Goal: Use online tool/utility: Utilize a website feature to perform a specific function

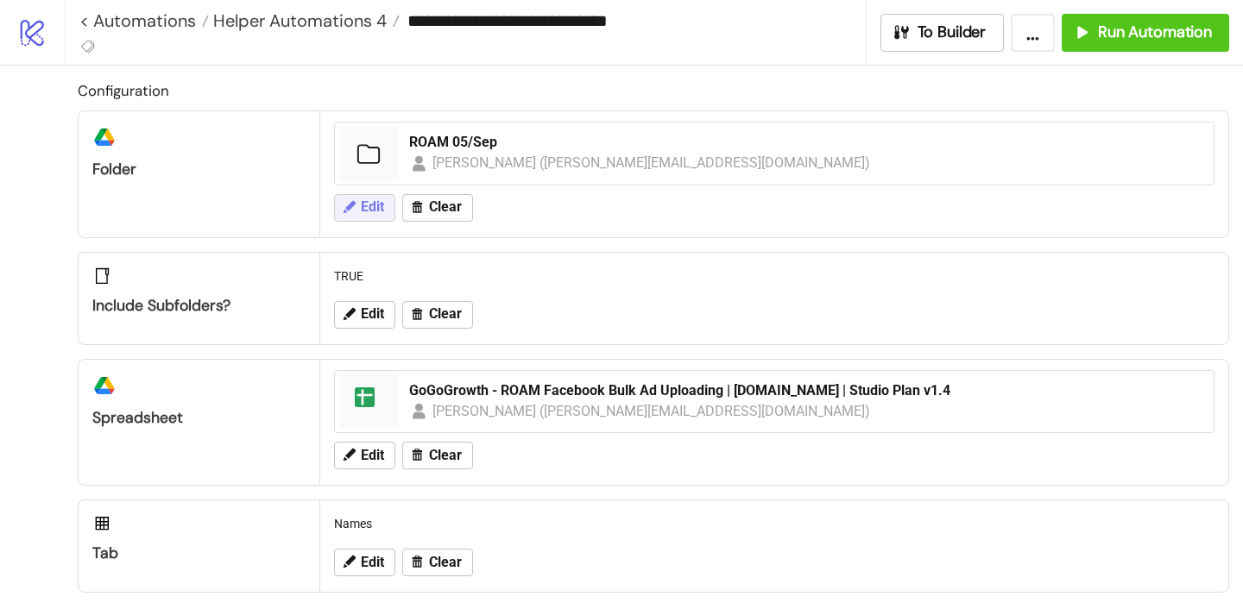
click at [340, 206] on button "Edit" at bounding box center [364, 208] width 61 height 28
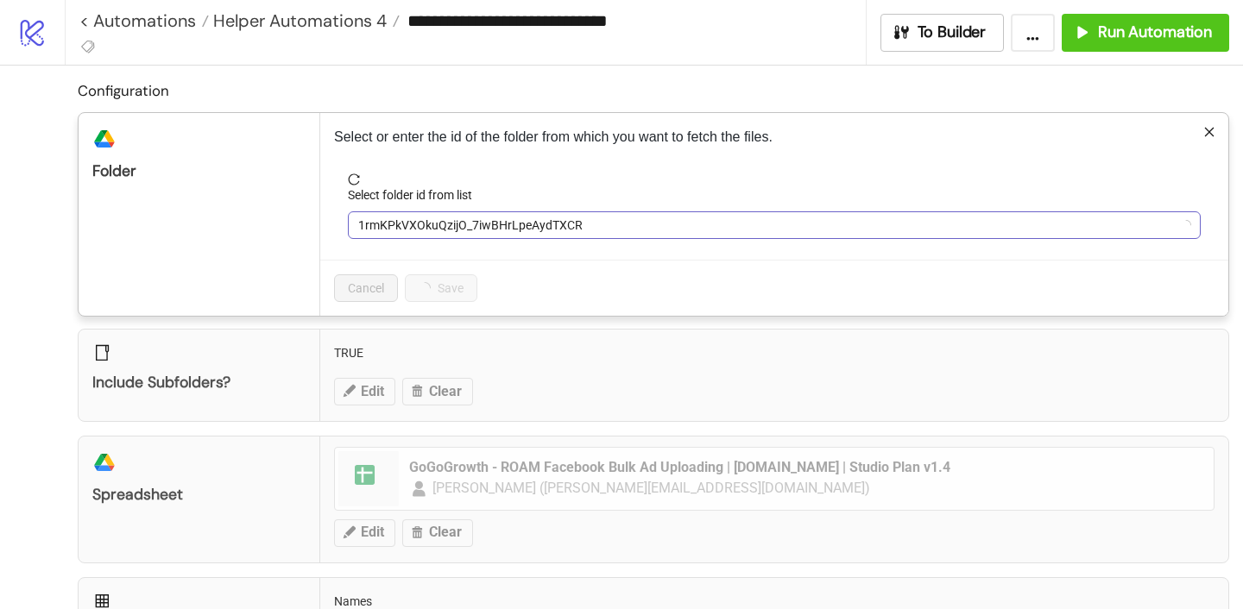
click at [401, 223] on span "1rmKPkVXOkuQzijO_7iwBHrLpeAydTXCR" at bounding box center [774, 225] width 832 height 26
click at [400, 228] on span "ROAM 05/Sep" at bounding box center [774, 225] width 832 height 26
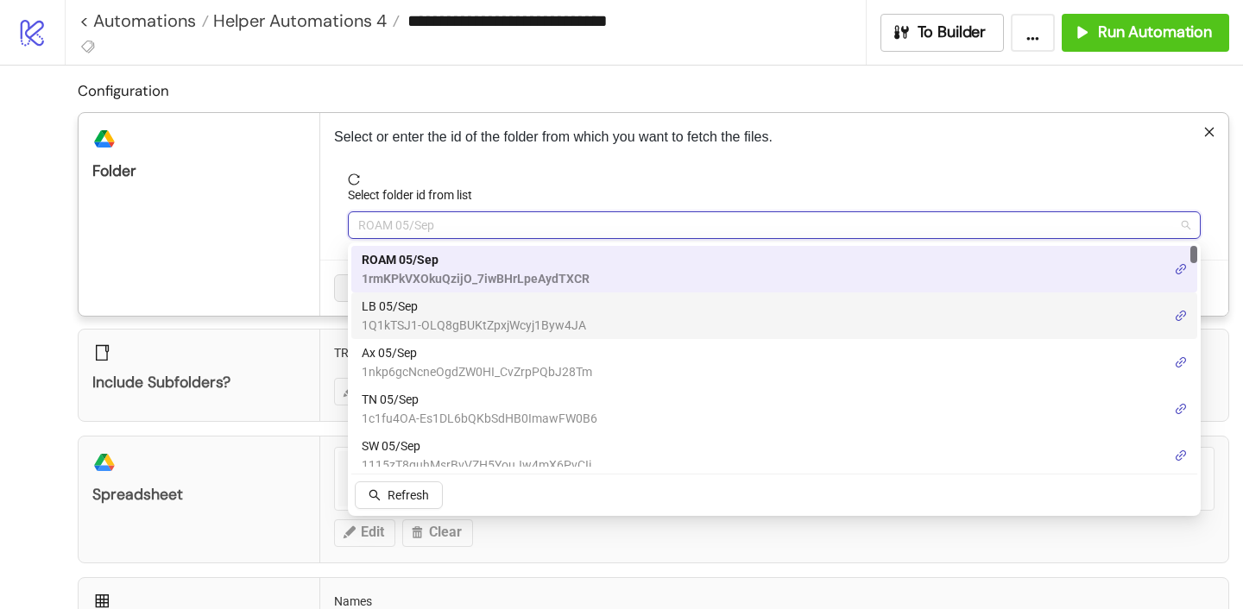
click at [397, 313] on span "LB 05/Sep" at bounding box center [474, 306] width 224 height 19
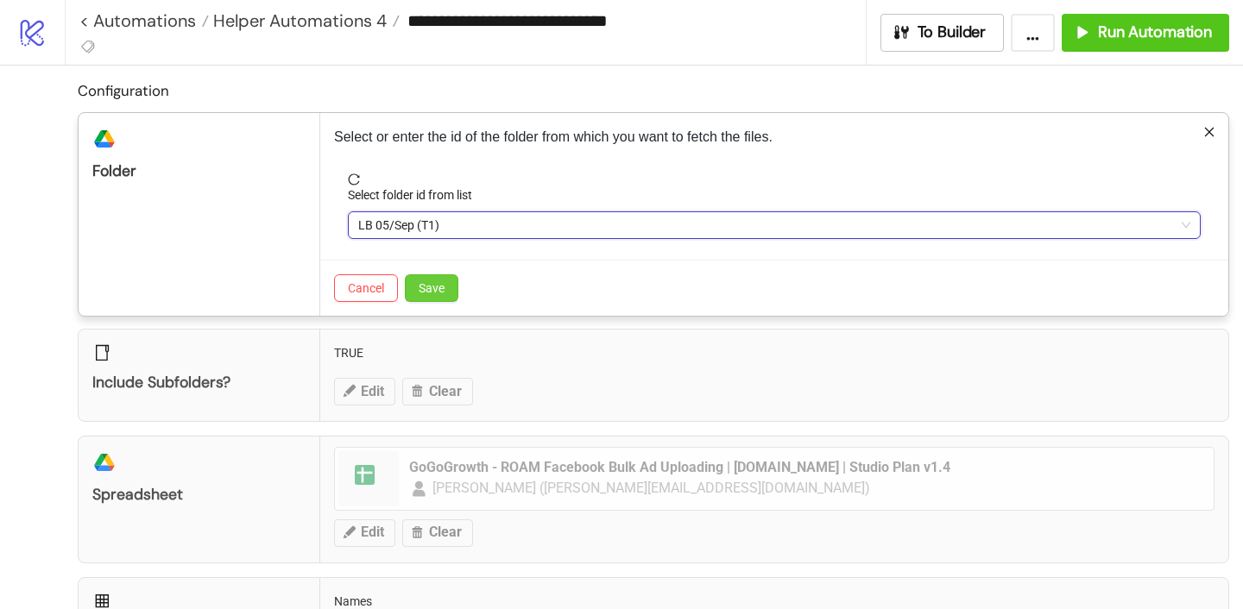
click at [425, 292] on span "Save" at bounding box center [432, 288] width 26 height 14
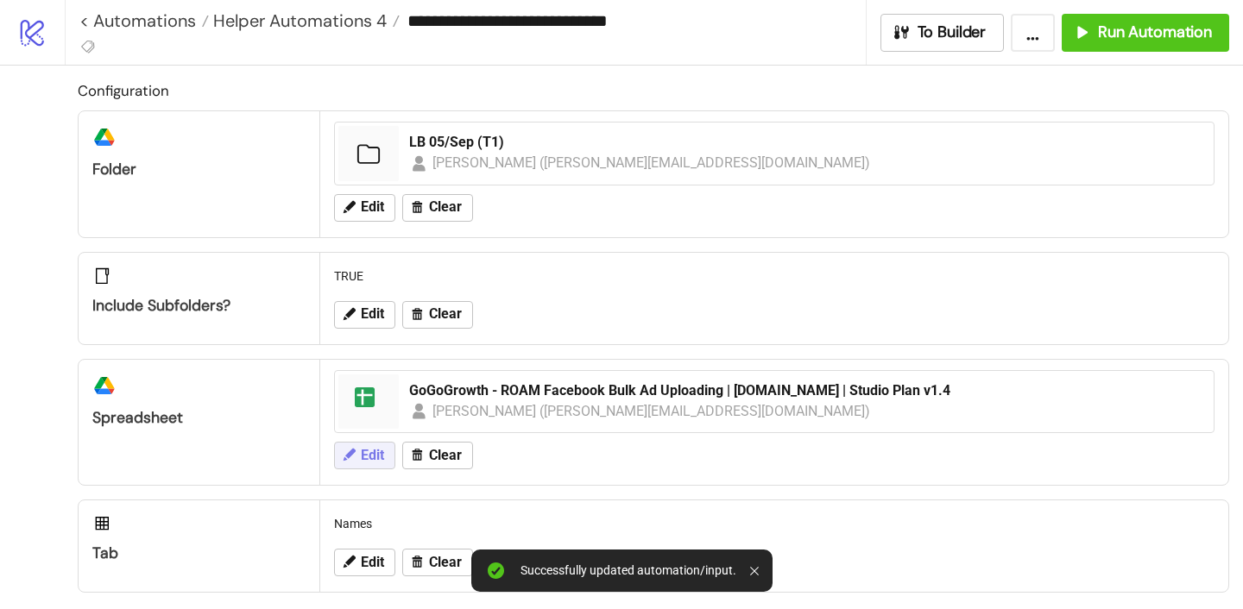
click at [381, 462] on span "Edit" at bounding box center [372, 456] width 23 height 16
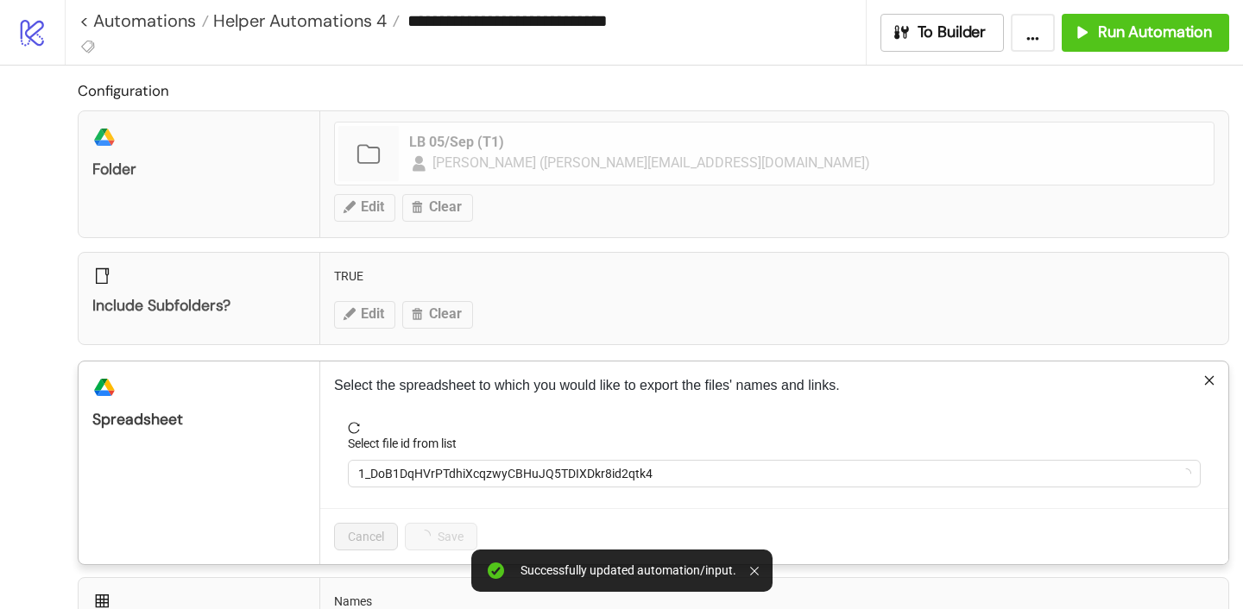
click at [449, 492] on form "Select file id from list 1_DoB1DqHVrPTdhiXcqzwyCBHuJQ5TDIXDkr8id2qtk4" at bounding box center [774, 465] width 880 height 86
click at [435, 467] on span "1_DoB1DqHVrPTdhiXcqzwyCBHuJQ5TDIXDkr8id2qtk4" at bounding box center [774, 474] width 832 height 26
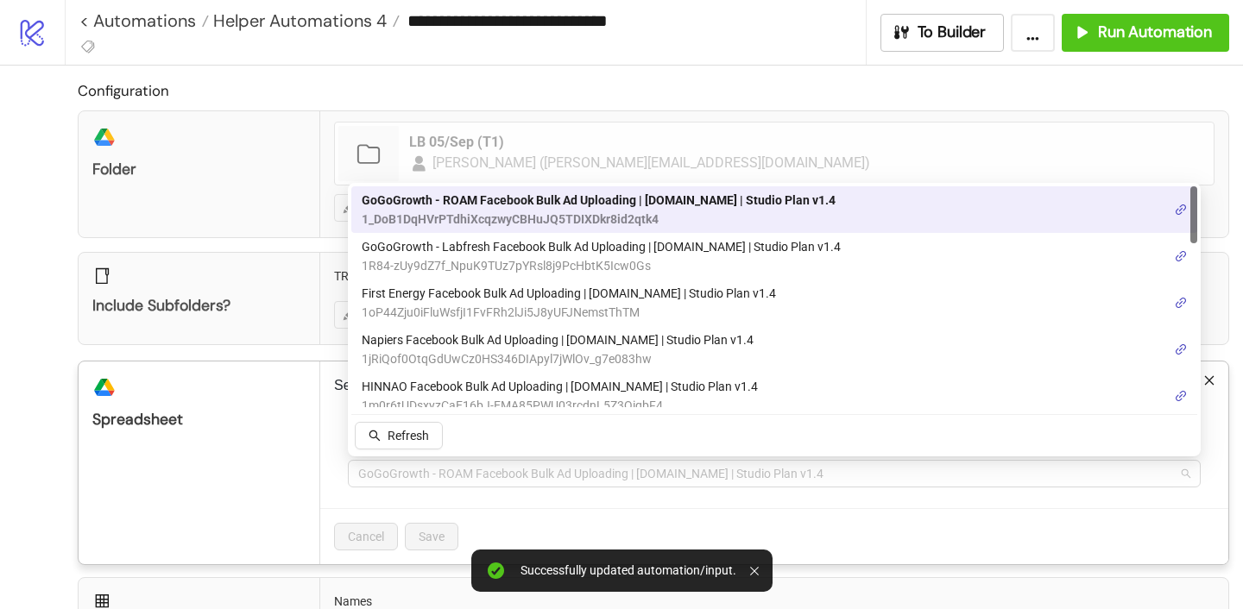
click at [435, 467] on span "GoGoGrowth - ROAM Facebook Bulk Ad Uploading | [DOMAIN_NAME] | Studio Plan v1.4" at bounding box center [774, 474] width 832 height 26
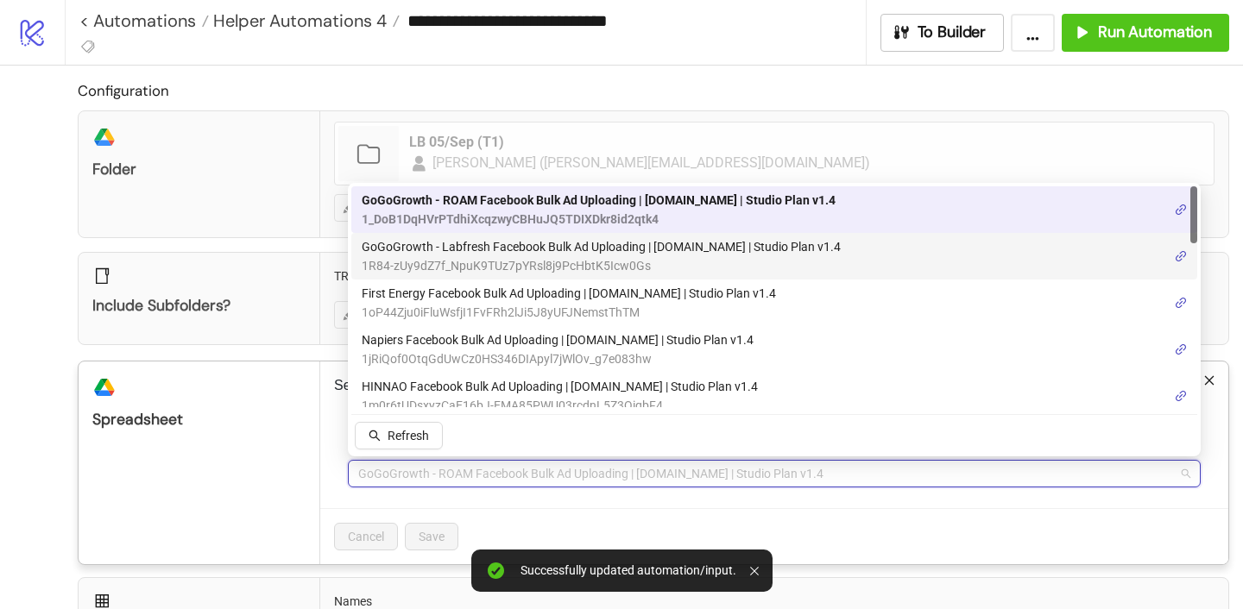
click at [453, 255] on span "GoGoGrowth - Labfresh Facebook Bulk Ad Uploading | [DOMAIN_NAME] | Studio Plan …" at bounding box center [601, 246] width 479 height 19
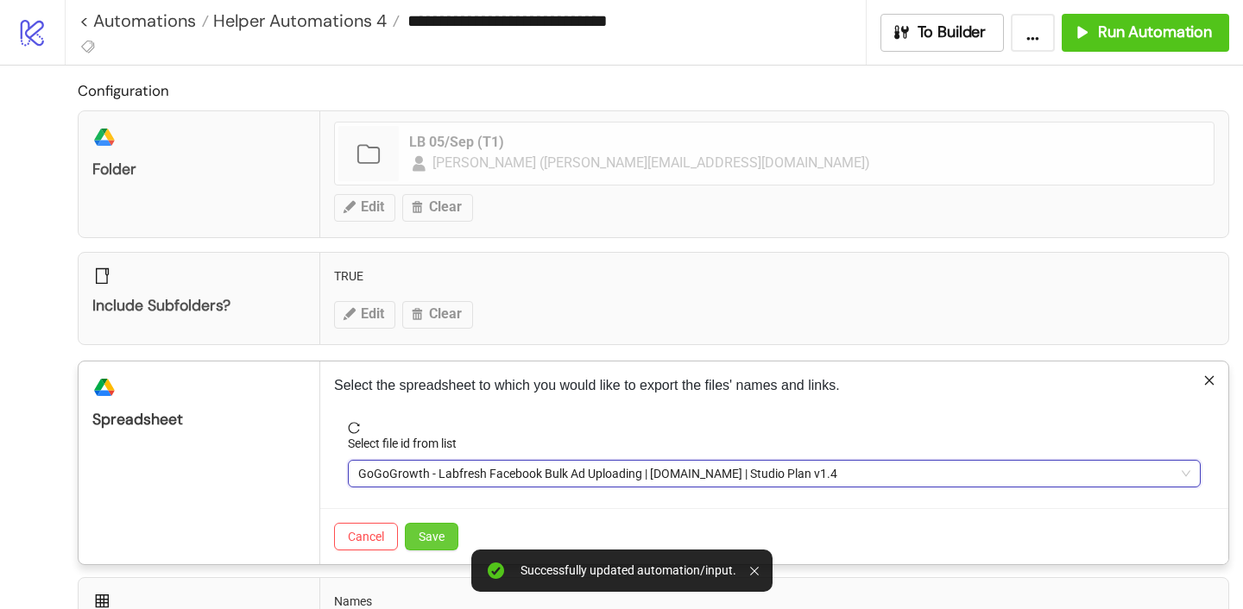
click at [441, 537] on span "Save" at bounding box center [432, 537] width 26 height 14
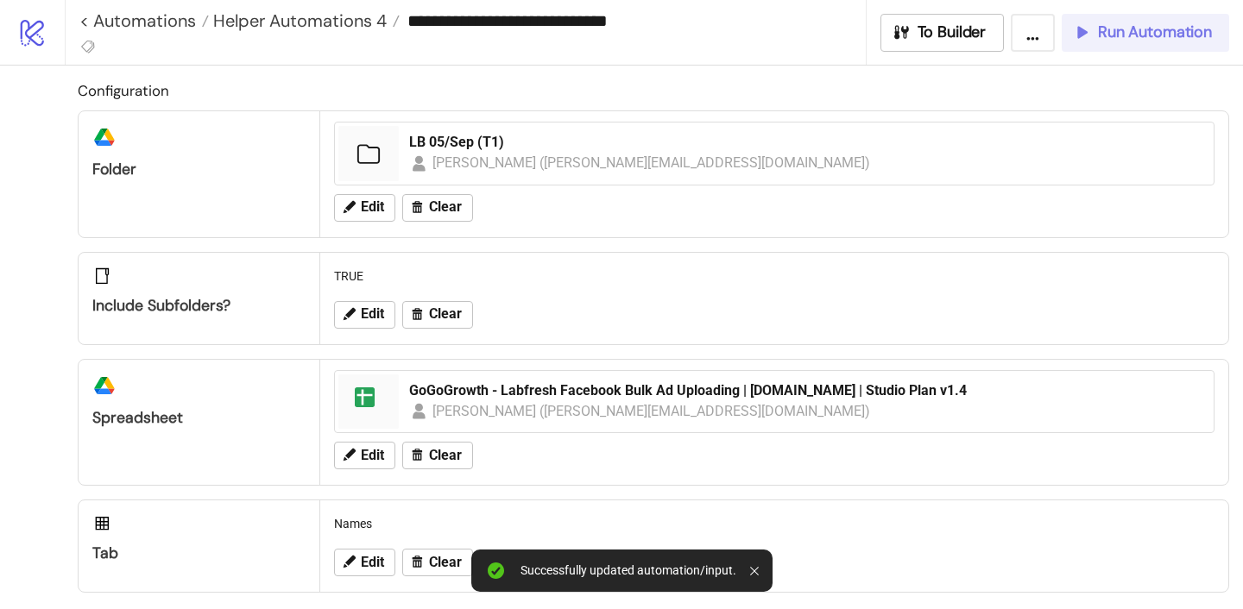
click at [1100, 33] on span "Run Automation" at bounding box center [1155, 32] width 114 height 20
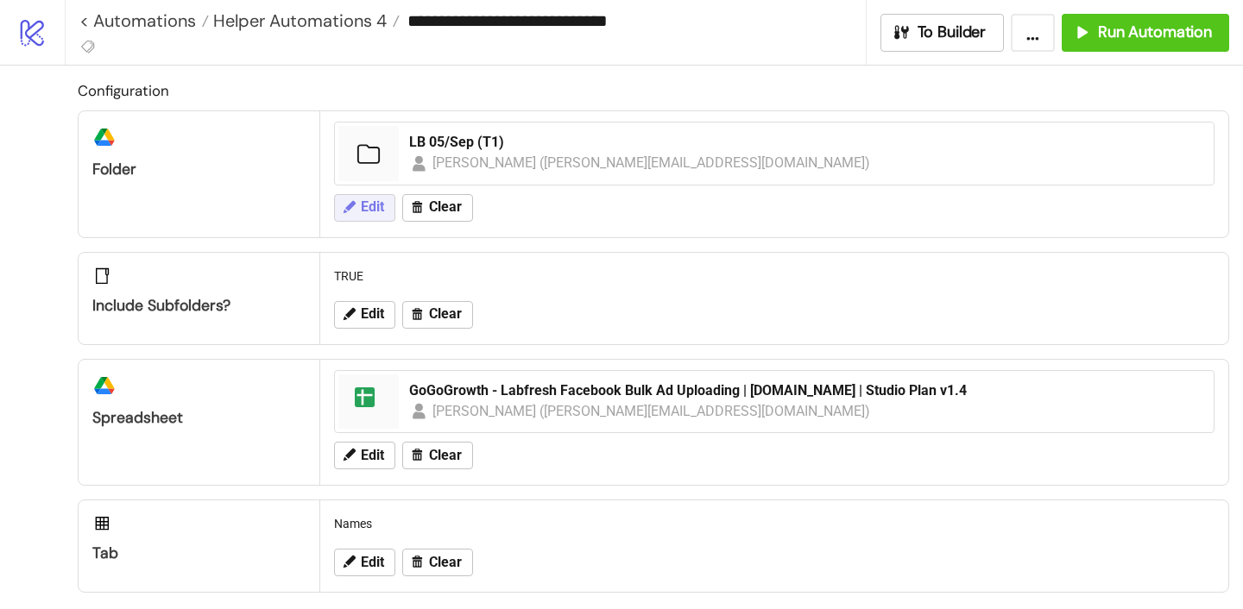
click at [361, 208] on span "Edit" at bounding box center [372, 207] width 23 height 16
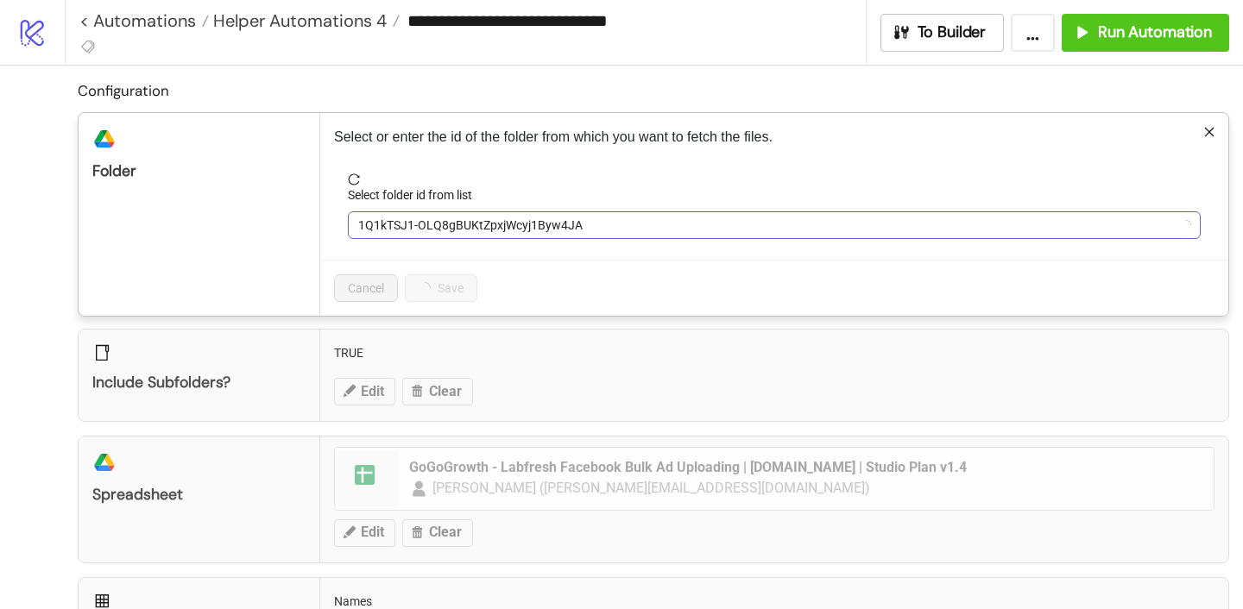
click at [410, 214] on span "1Q1kTSJ1-OLQ8gBUKtZpxjWcyj1Byw4JA" at bounding box center [774, 225] width 832 height 26
click at [404, 217] on span "LB 05/Sep (T1)" at bounding box center [774, 225] width 832 height 26
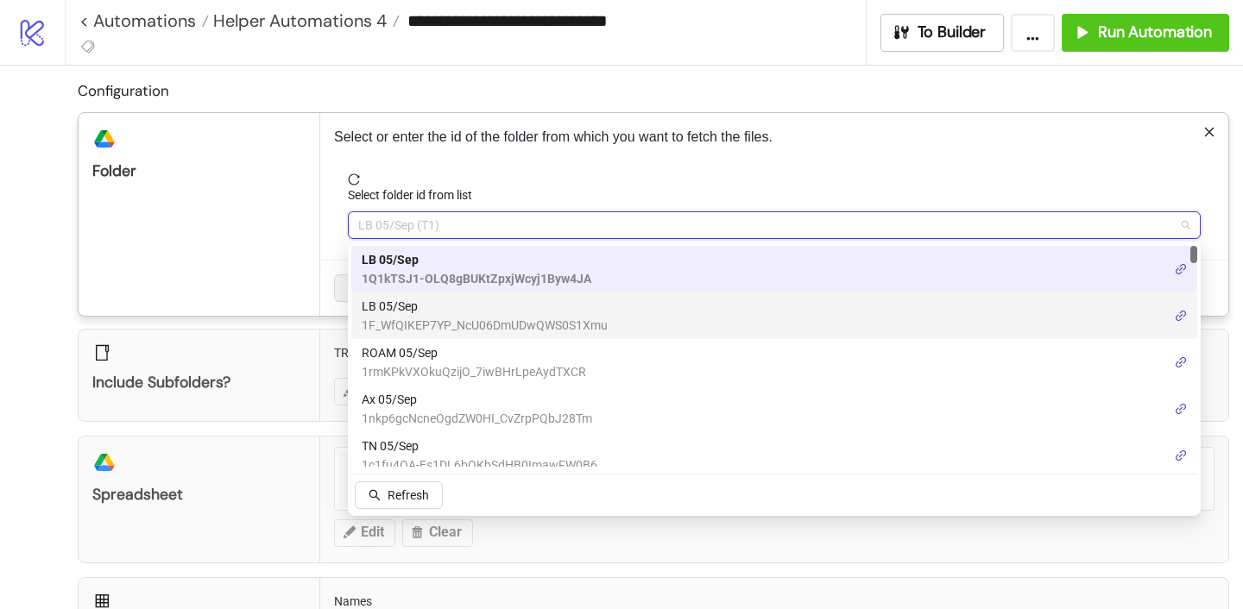
click at [425, 301] on span "LB 05/Sep" at bounding box center [485, 306] width 246 height 19
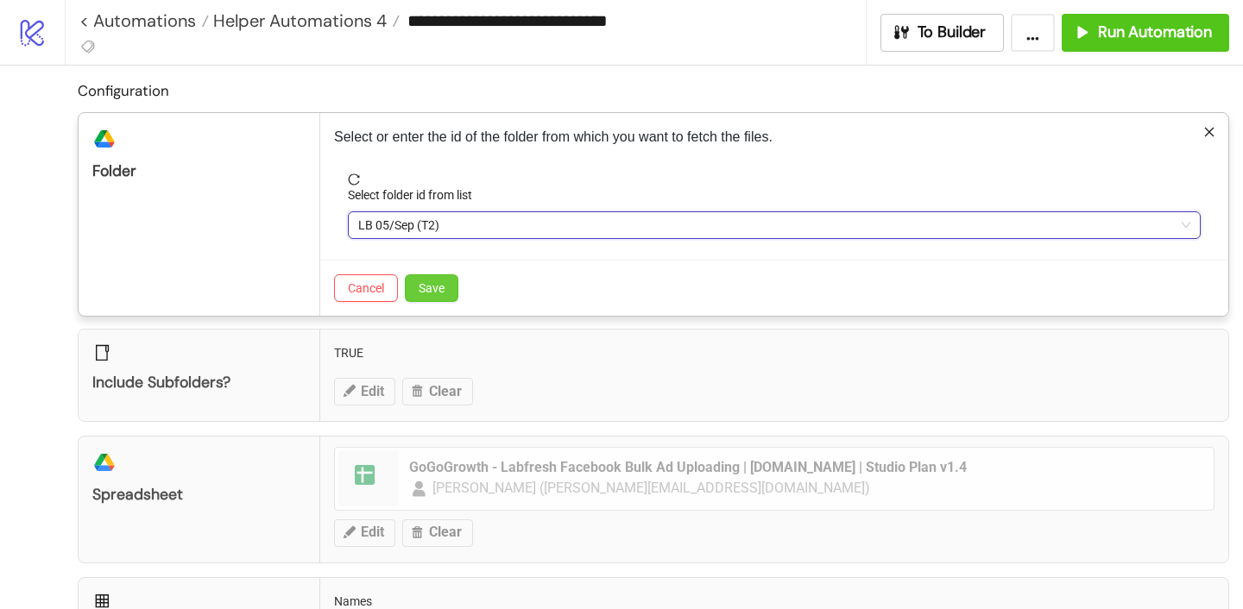
click at [434, 286] on span "Save" at bounding box center [432, 288] width 26 height 14
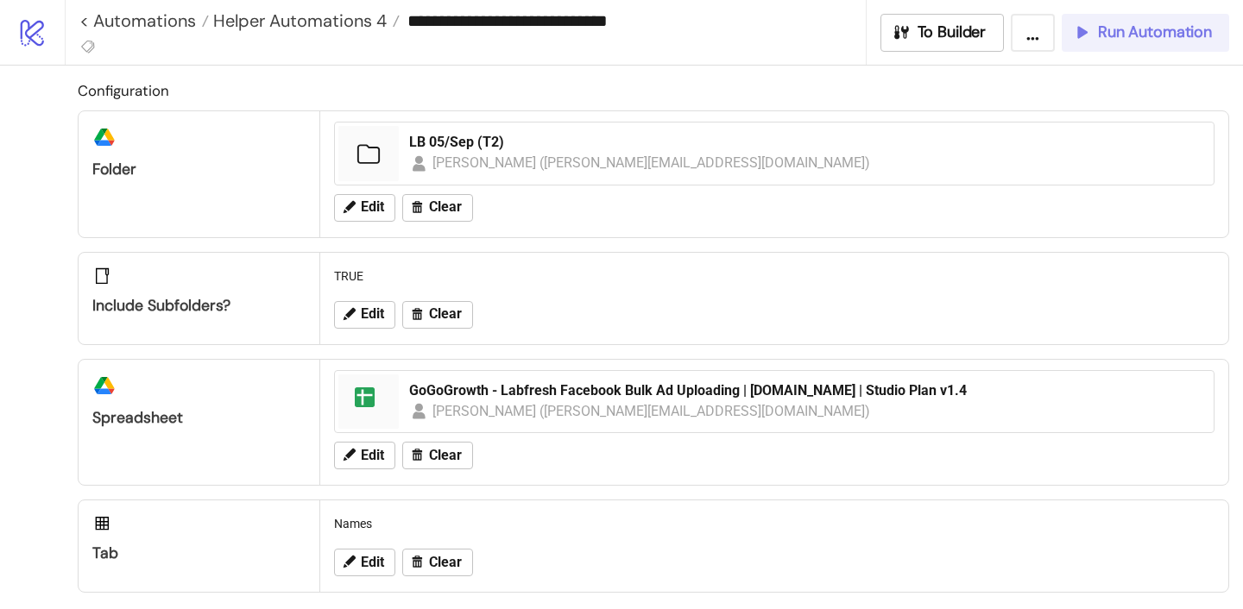
click at [1102, 41] on span "Run Automation" at bounding box center [1155, 32] width 114 height 20
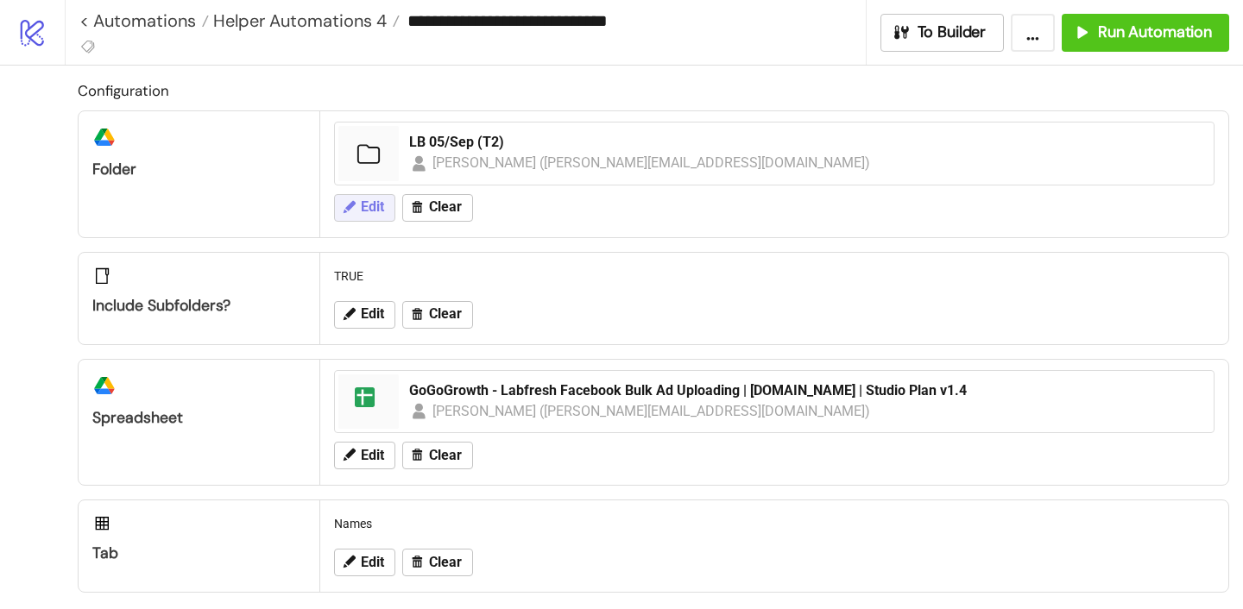
click at [352, 207] on icon at bounding box center [349, 207] width 16 height 16
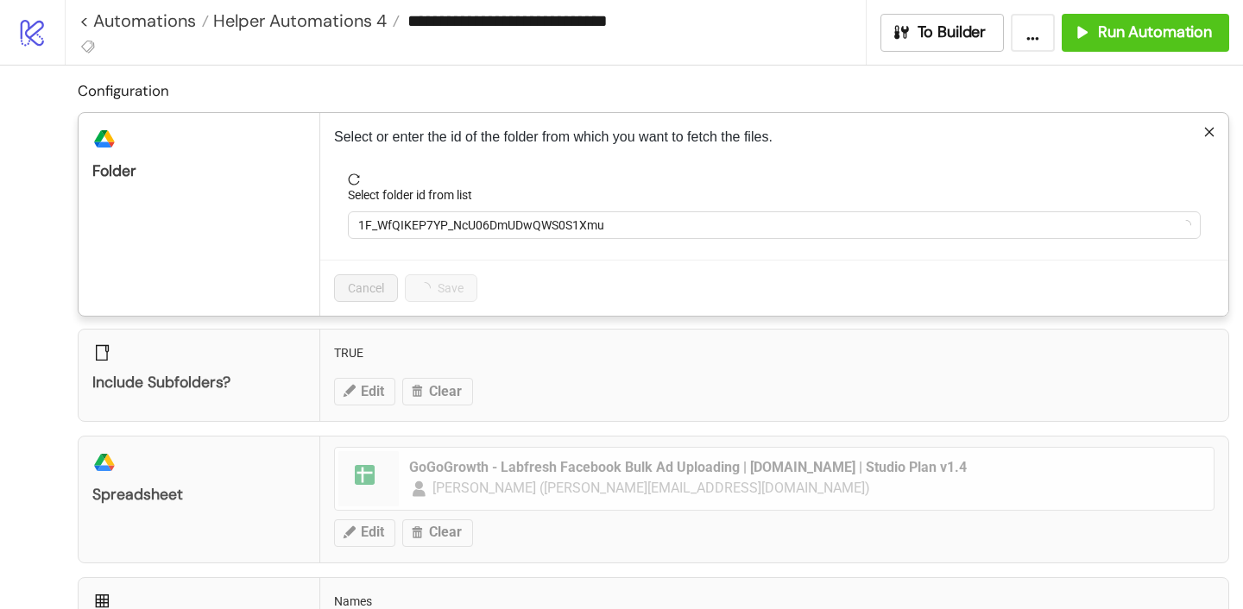
click at [405, 242] on form "Select folder id from list 1F_WfQIKEP7YP_NcU06DmUDwQWS0S1Xmu" at bounding box center [774, 216] width 880 height 86
click at [402, 234] on span "1F_WfQIKEP7YP_NcU06DmUDwQWS0S1Xmu" at bounding box center [774, 225] width 832 height 26
click at [402, 230] on span "LB 05/Sep (T2)" at bounding box center [774, 225] width 832 height 26
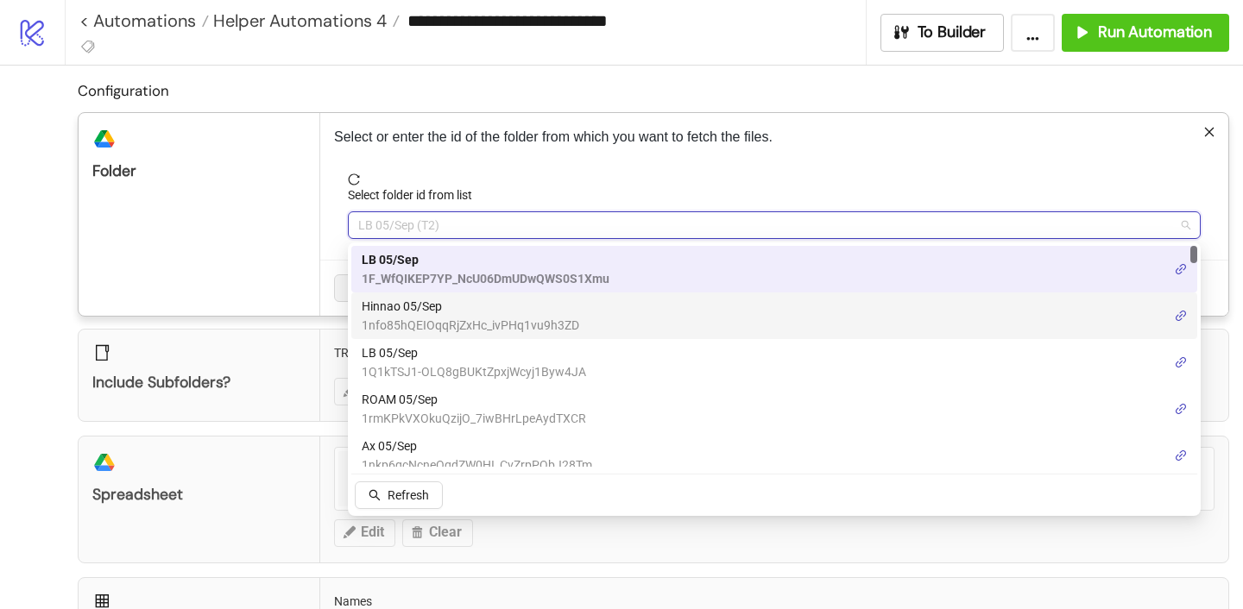
click at [402, 299] on span "Hinnao 05/Sep" at bounding box center [470, 306] width 217 height 19
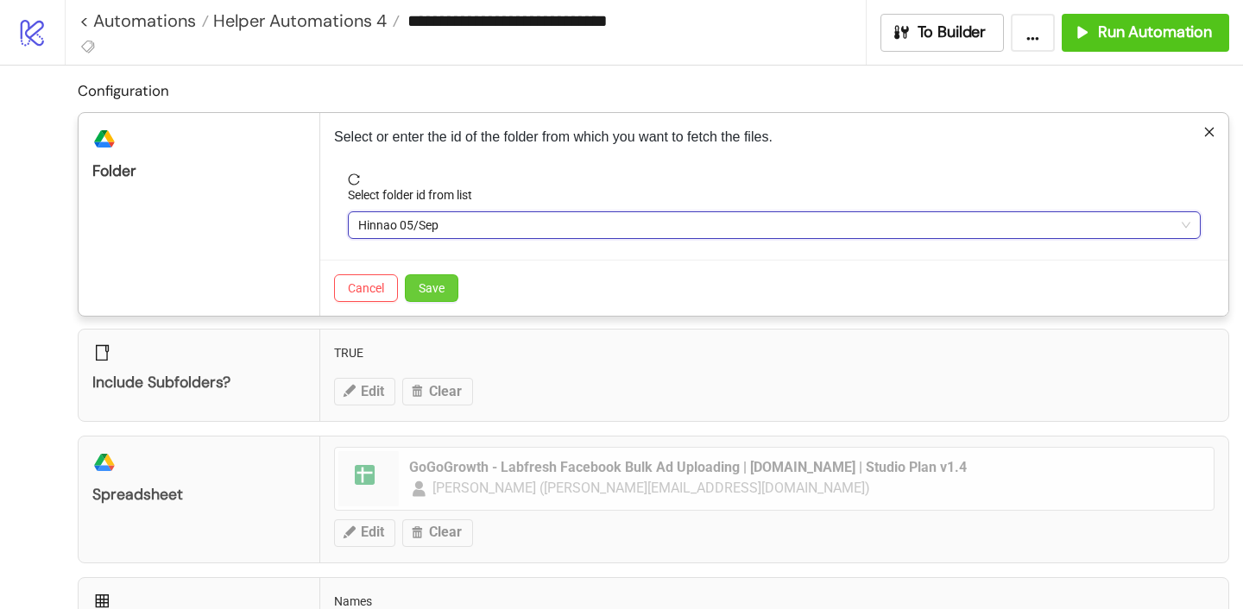
click at [430, 291] on span "Save" at bounding box center [432, 288] width 26 height 14
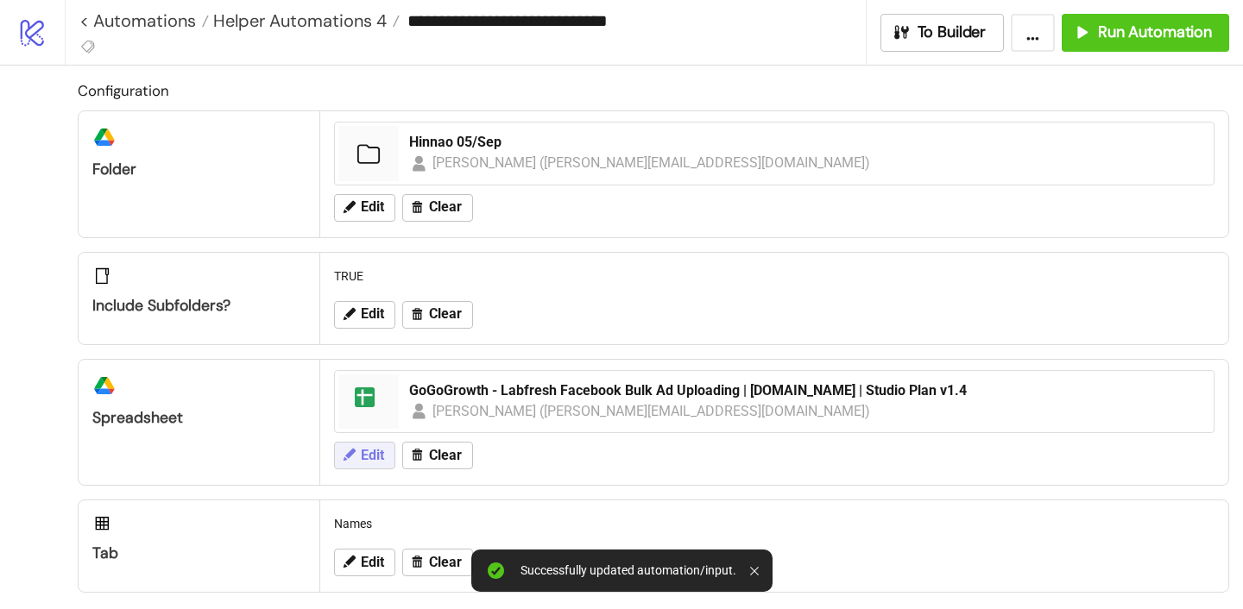
click at [386, 452] on button "Edit" at bounding box center [364, 456] width 61 height 28
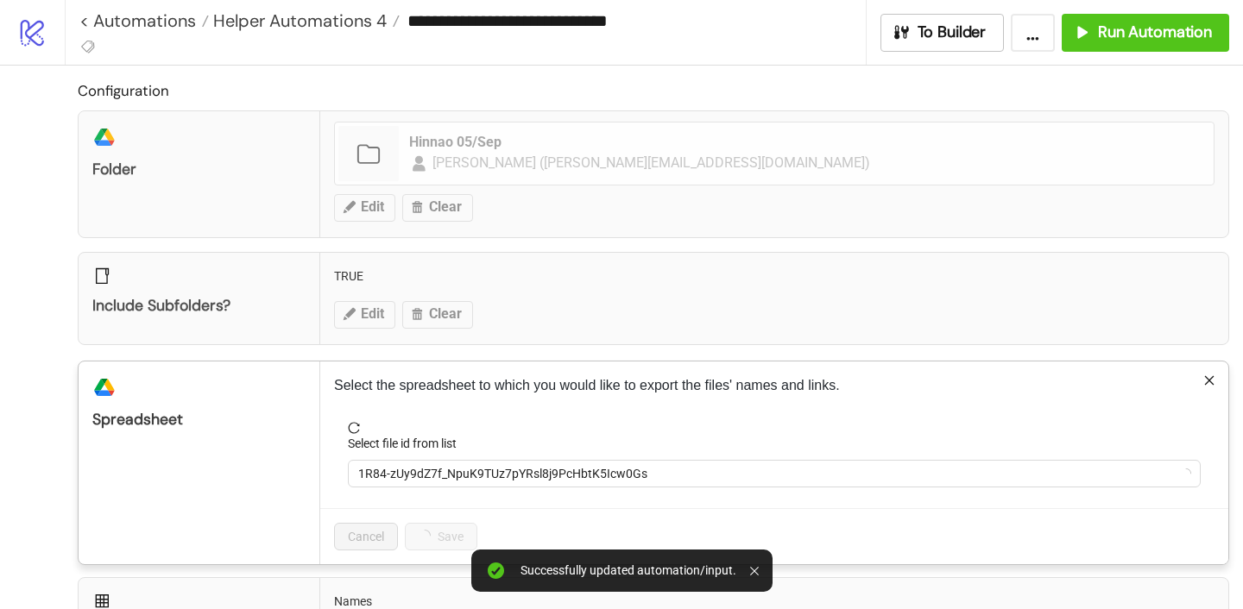
click at [432, 446] on label "Select file id from list" at bounding box center [408, 443] width 120 height 19
click at [432, 461] on input "Select file id from list" at bounding box center [766, 474] width 816 height 26
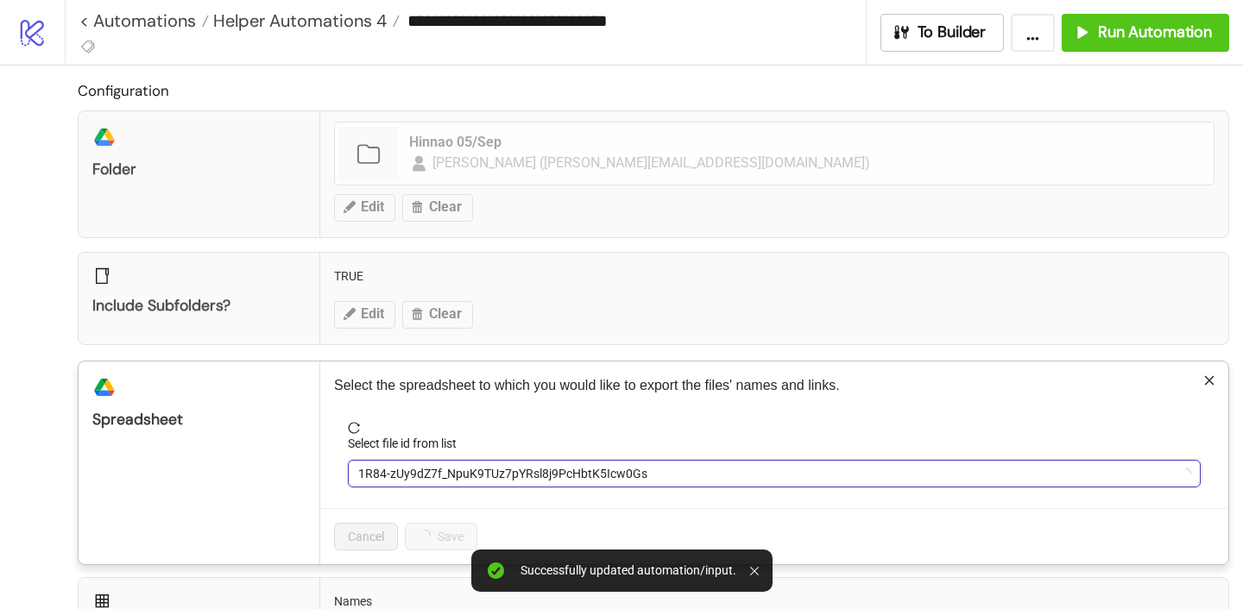
click at [428, 461] on span "1R84-zUy9dZ7f_NpuK9TUz7pYRsl8j9PcHbtK5Icw0Gs" at bounding box center [774, 474] width 832 height 26
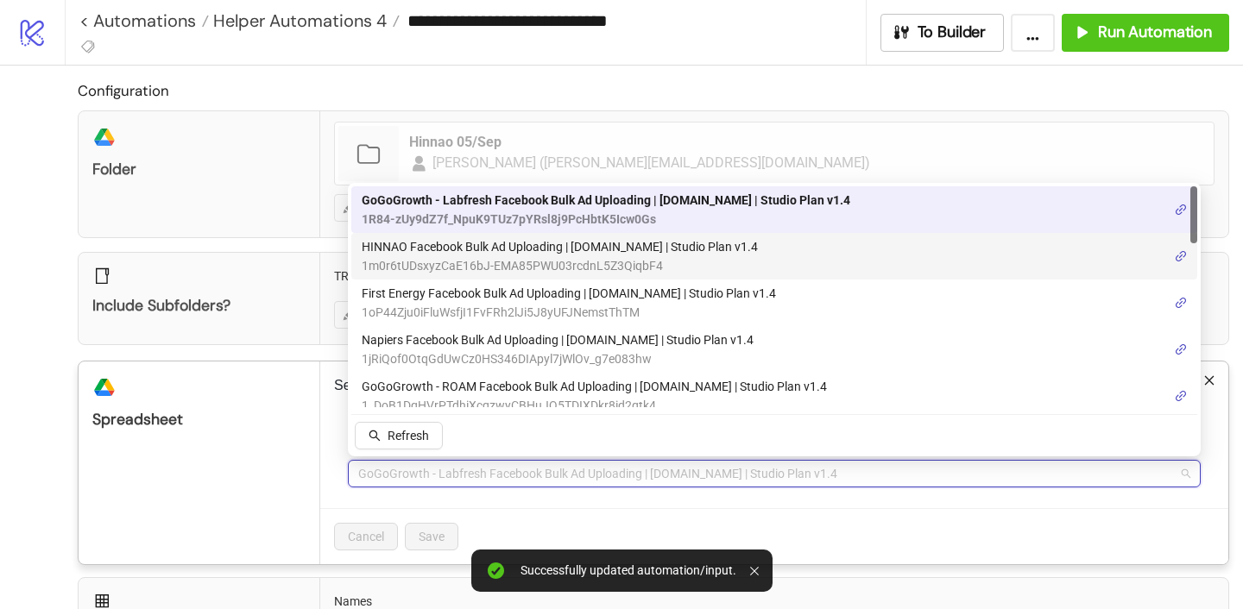
click at [409, 251] on span "HINNAO Facebook Bulk Ad Uploading | [DOMAIN_NAME] | Studio Plan v1.4" at bounding box center [560, 246] width 396 height 19
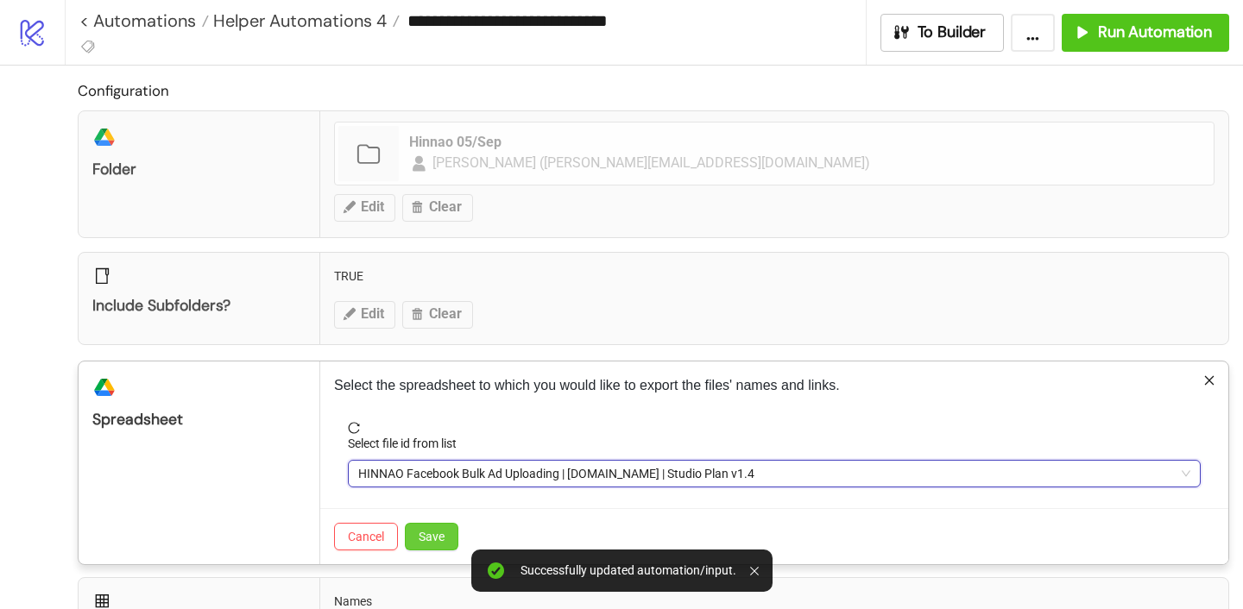
click at [424, 541] on span "Save" at bounding box center [432, 537] width 26 height 14
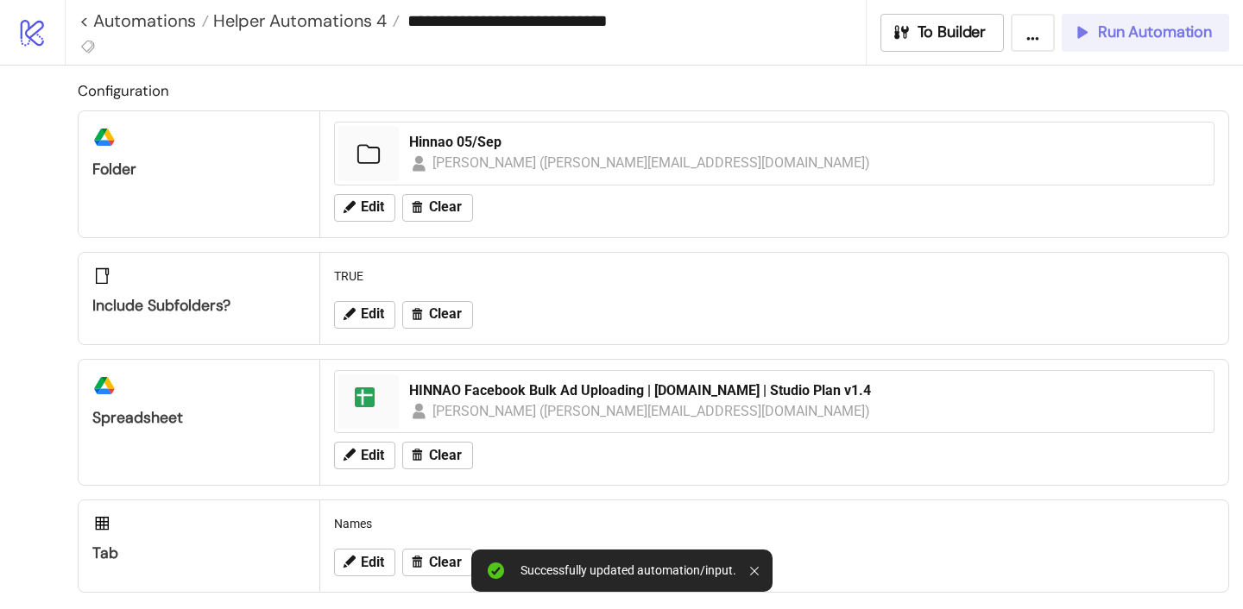
click at [1154, 44] on button "Run Automation" at bounding box center [1144, 33] width 167 height 38
